Goal: Check status: Check status

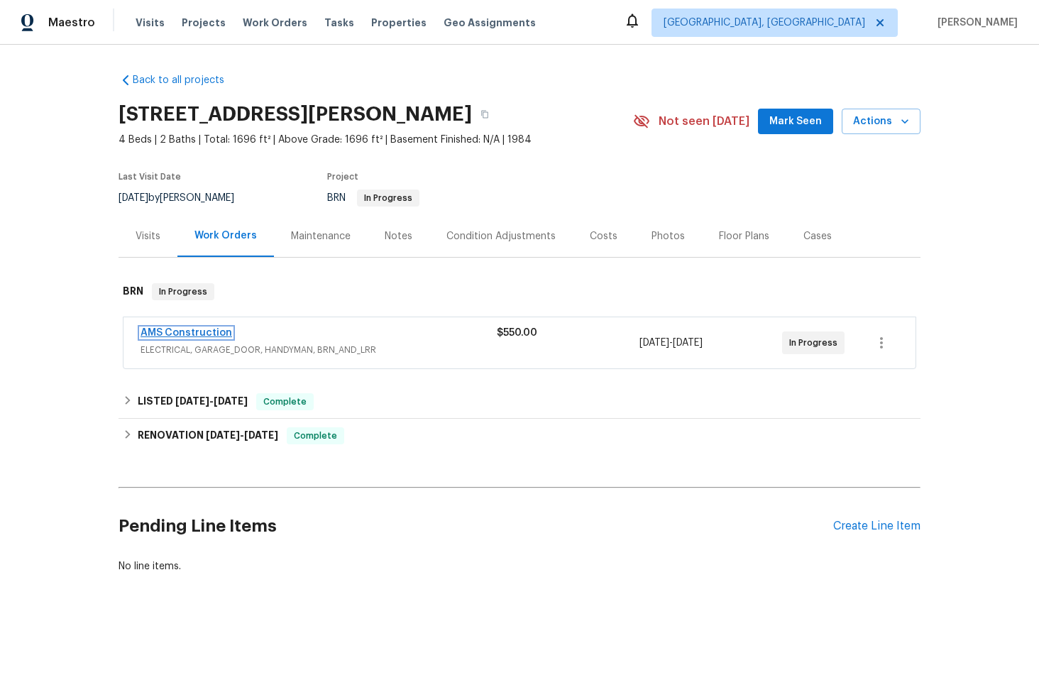
click at [181, 328] on link "AMS Construction" at bounding box center [186, 333] width 92 height 10
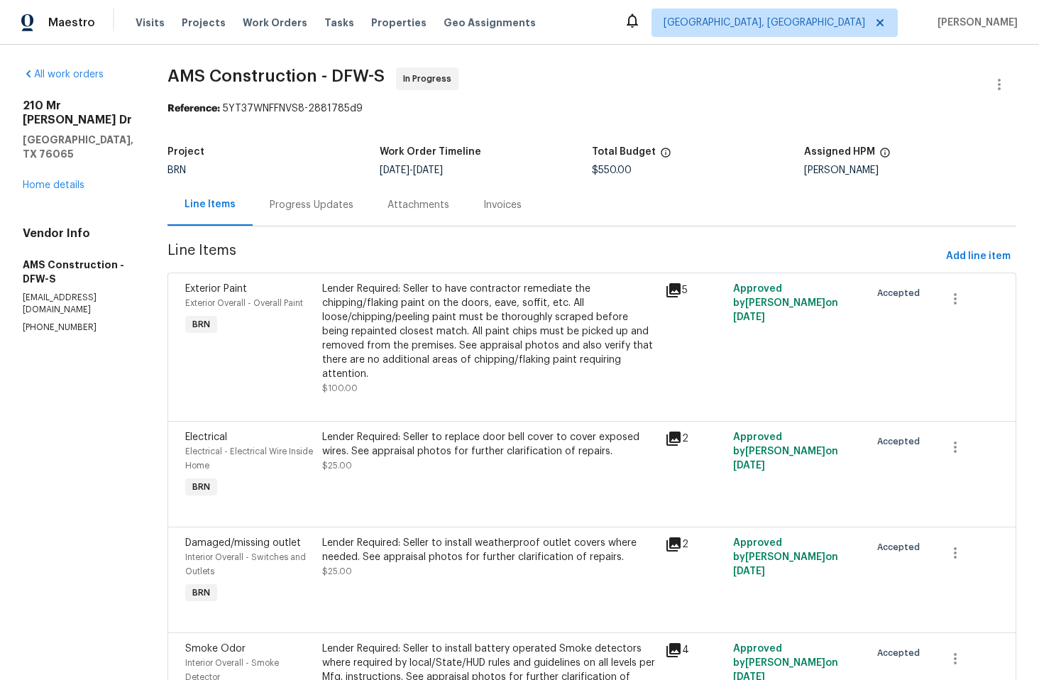
click at [303, 205] on div "Progress Updates" at bounding box center [312, 205] width 84 height 14
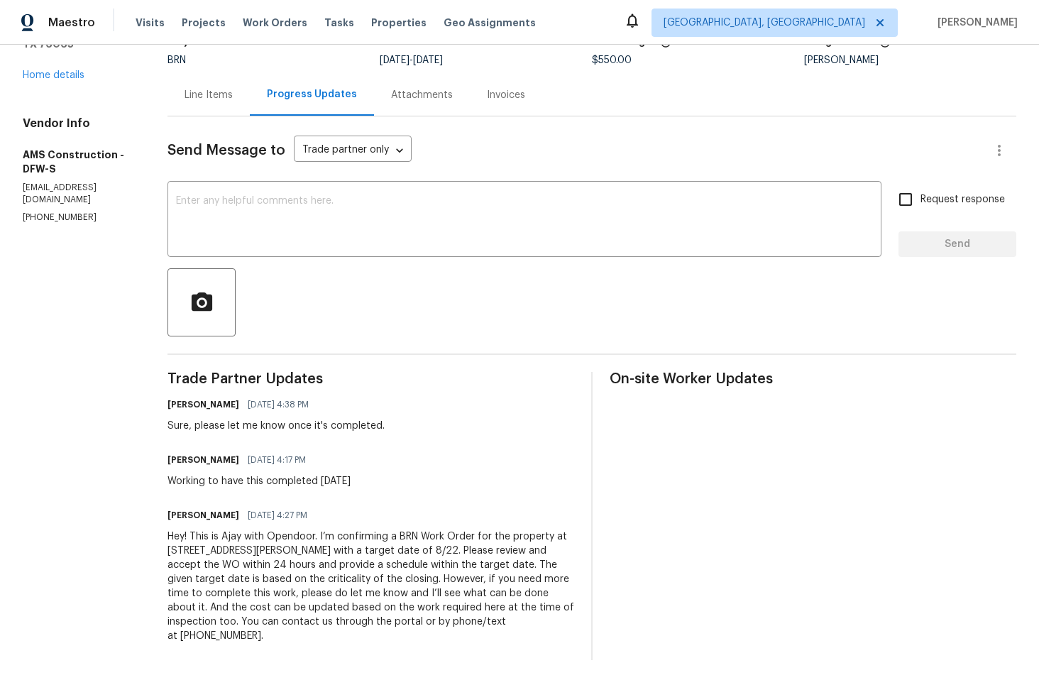
scroll to position [107, 0]
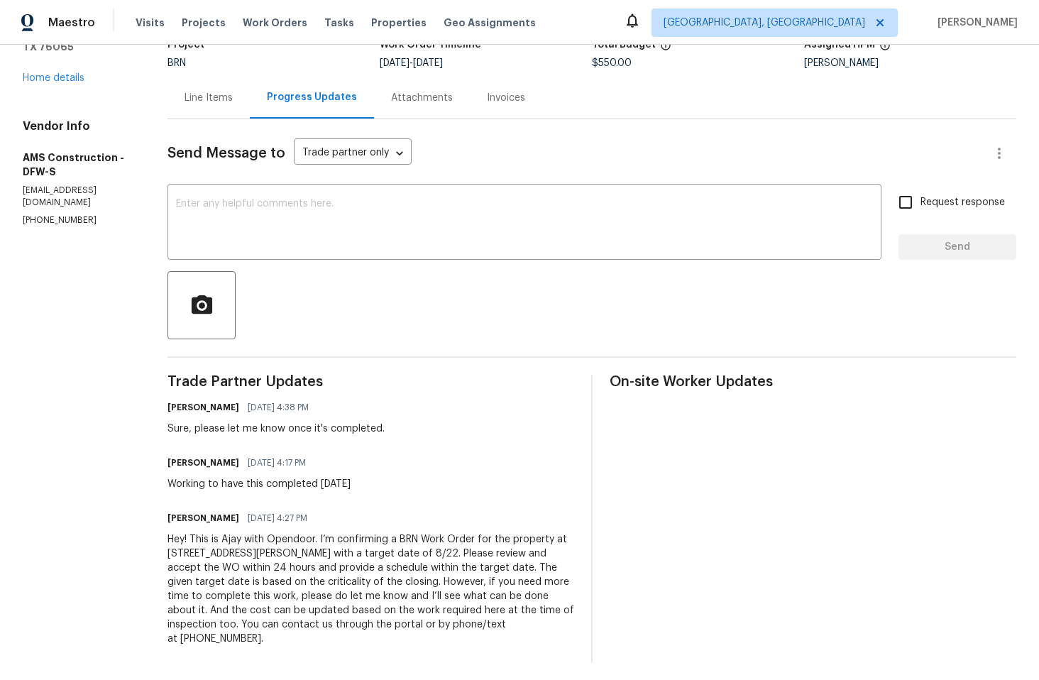
click at [189, 94] on div "Line Items" at bounding box center [208, 98] width 48 height 14
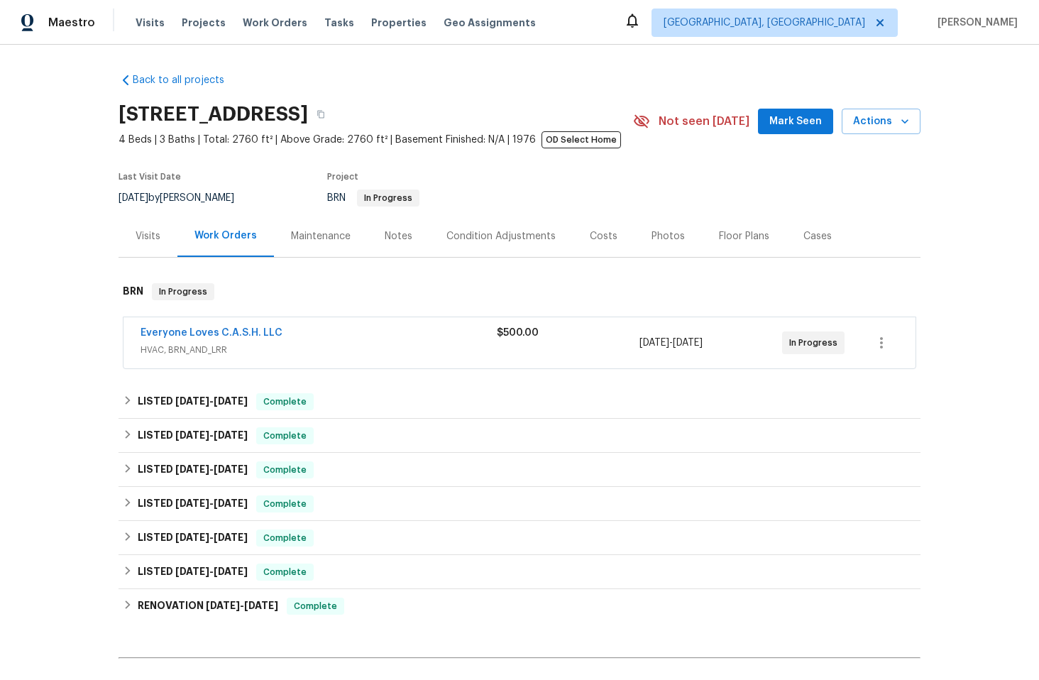
click at [420, 338] on div "Everyone Loves C.A.S.H. LLC" at bounding box center [318, 334] width 356 height 17
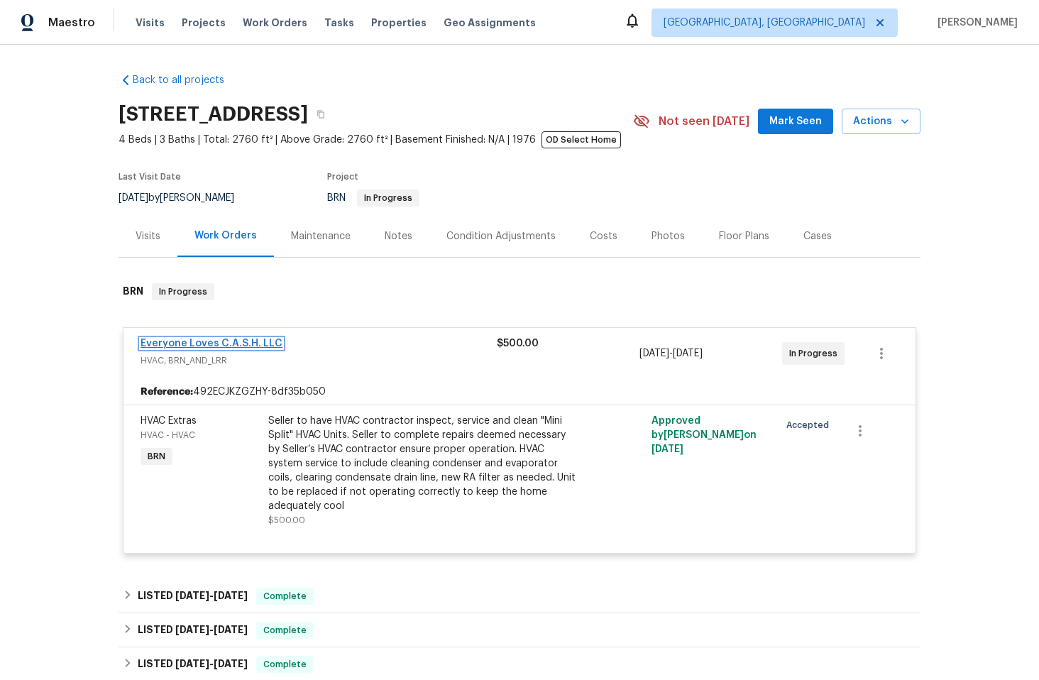
click at [211, 345] on link "Everyone Loves C.A.S.H. LLC" at bounding box center [211, 343] width 142 height 10
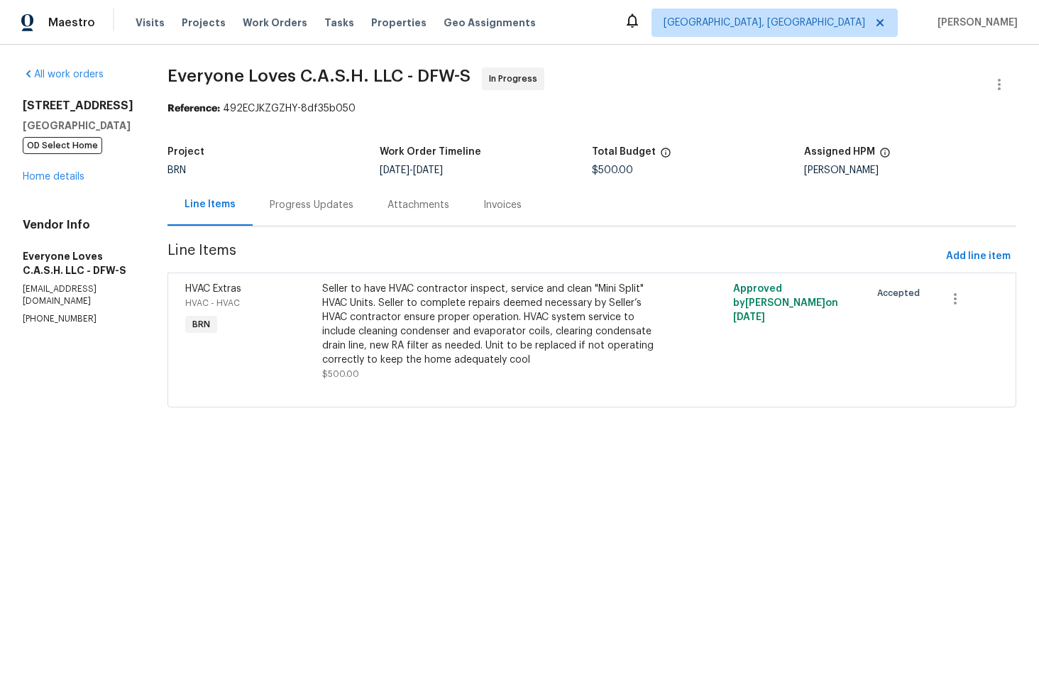
click at [347, 206] on div "Progress Updates" at bounding box center [312, 205] width 84 height 14
